Goal: Find specific page/section: Find specific page/section

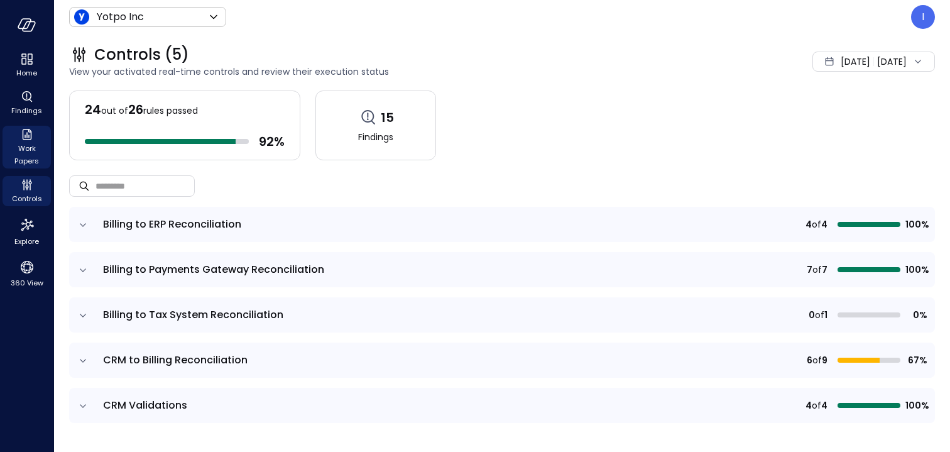
click at [25, 147] on span "Work Papers" at bounding box center [27, 154] width 38 height 25
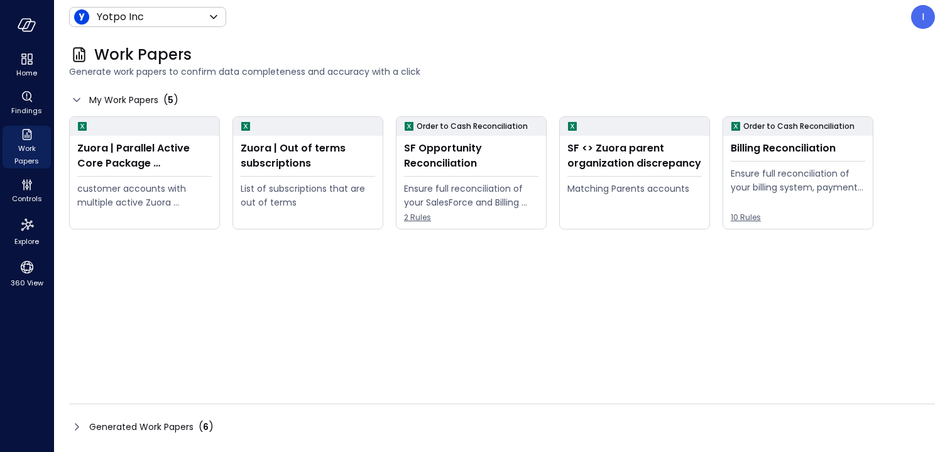
click at [448, 333] on div "Zuora | Parallel Active Core Package Subscriptions customer accounts with multi…" at bounding box center [502, 243] width 866 height 254
click at [94, 429] on span "Generated Work Papers" at bounding box center [141, 427] width 104 height 14
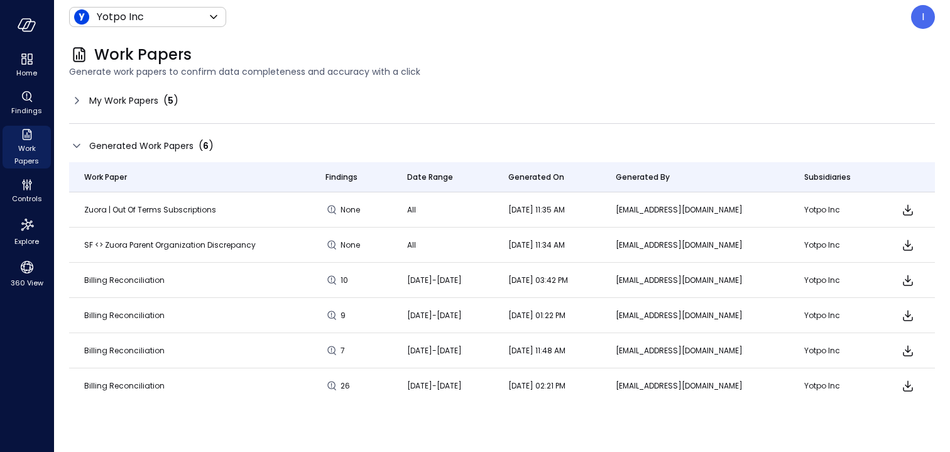
click at [92, 108] on div "My Work Papers ( 5 )" at bounding box center [502, 100] width 866 height 20
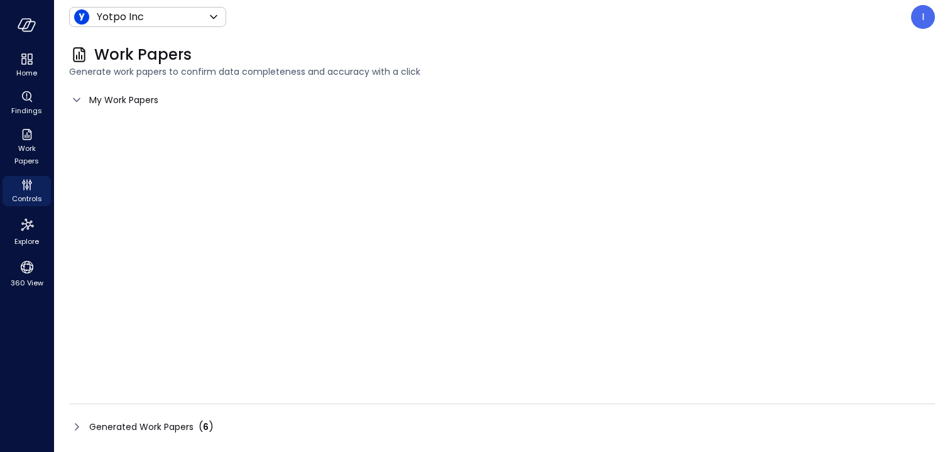
click at [58, 103] on div "Work Papers Generate work papers to confirm data completeness and accuracy with…" at bounding box center [502, 243] width 896 height 418
click at [75, 101] on icon at bounding box center [76, 99] width 7 height 4
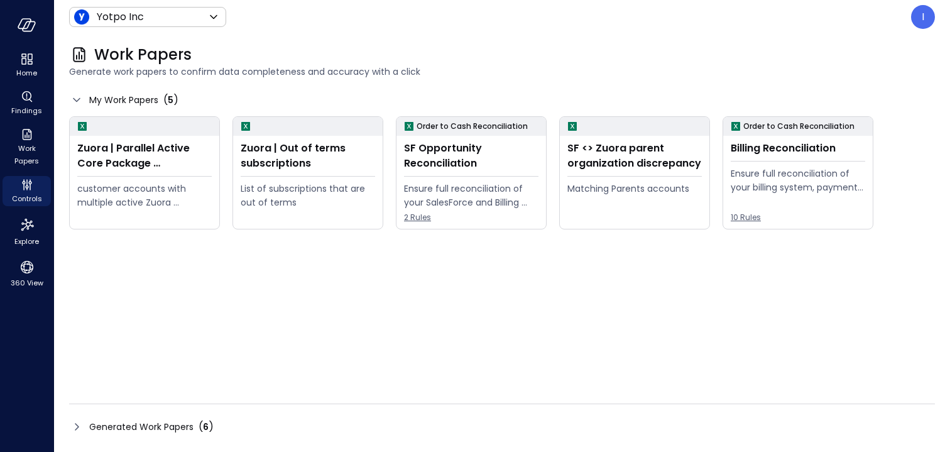
click at [530, 280] on div "Zuora | Parallel Active Core Package Subscriptions customer accounts with multi…" at bounding box center [502, 243] width 866 height 254
